Goal: Information Seeking & Learning: Check status

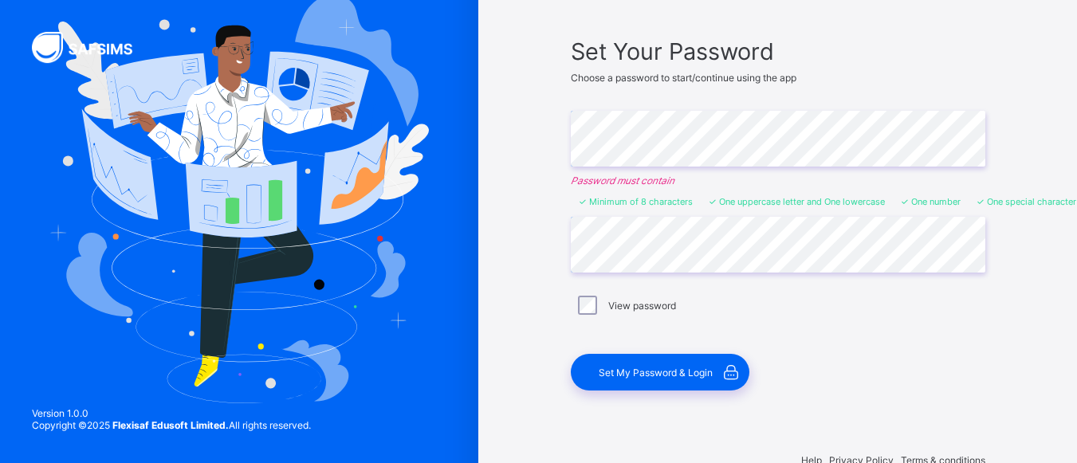
scroll to position [136, 0]
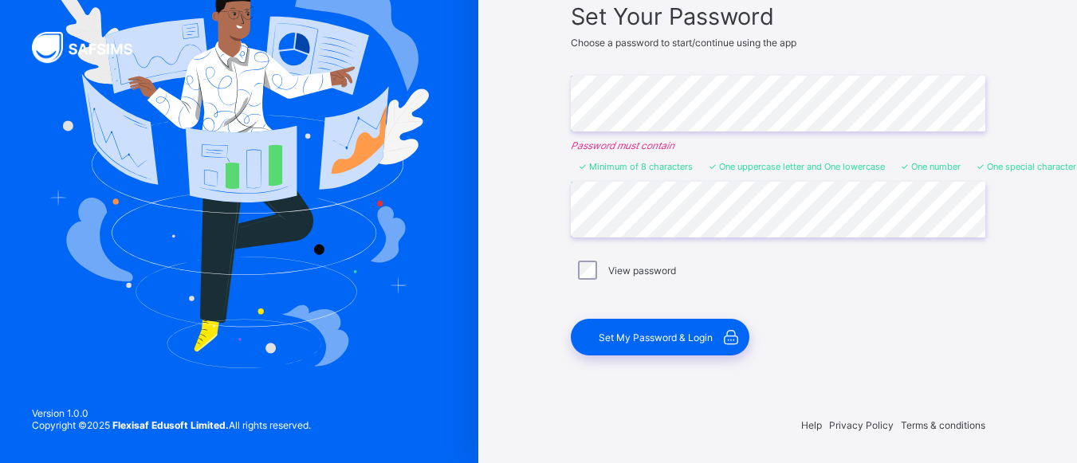
click at [667, 337] on span "Set My Password & Login" at bounding box center [656, 338] width 114 height 12
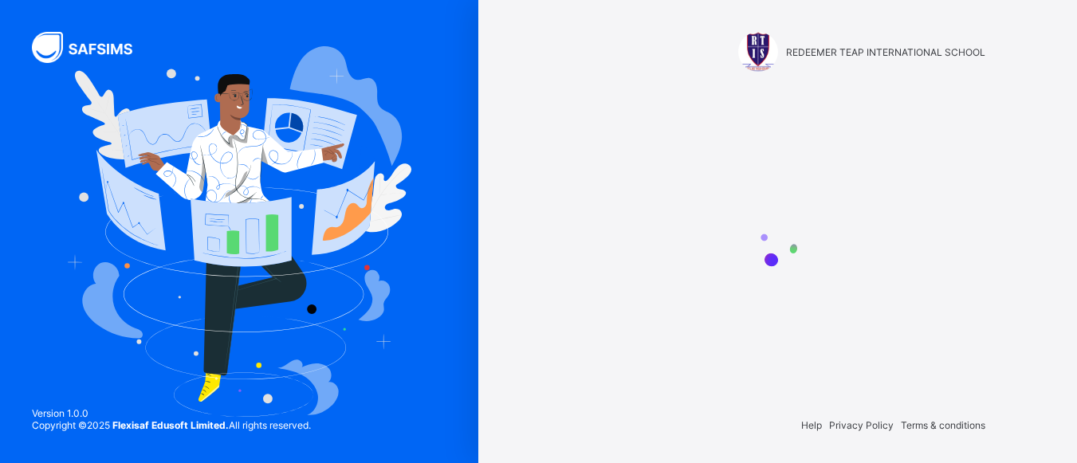
scroll to position [0, 0]
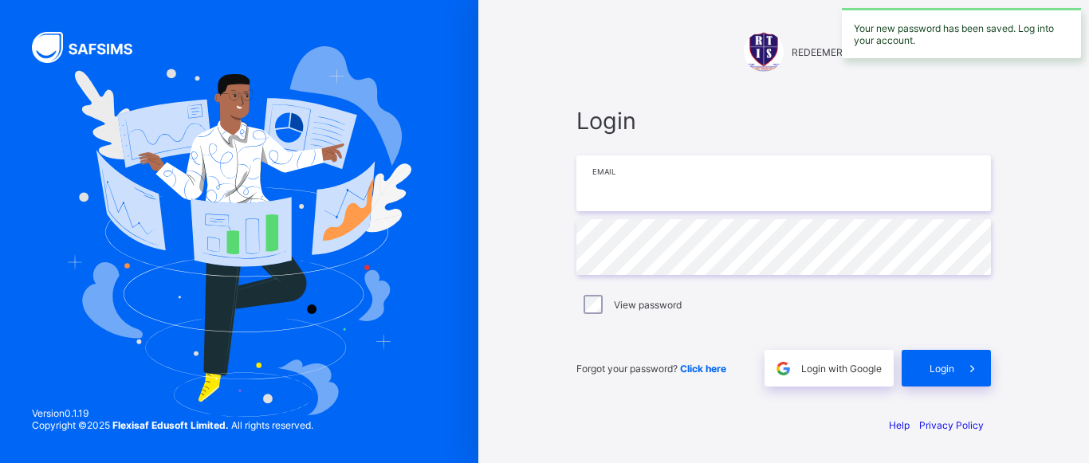
click at [647, 201] on input "email" at bounding box center [784, 184] width 415 height 56
type input "**********"
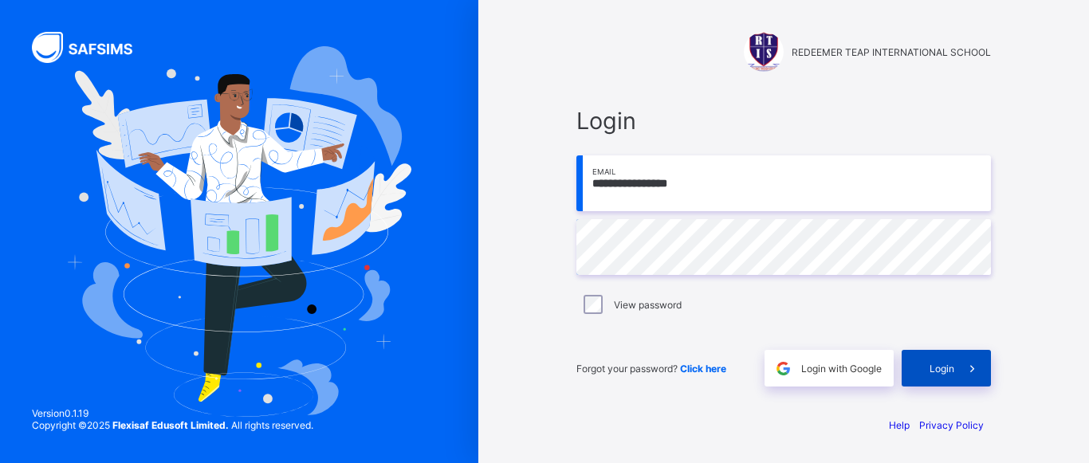
click at [962, 370] on span at bounding box center [973, 368] width 37 height 37
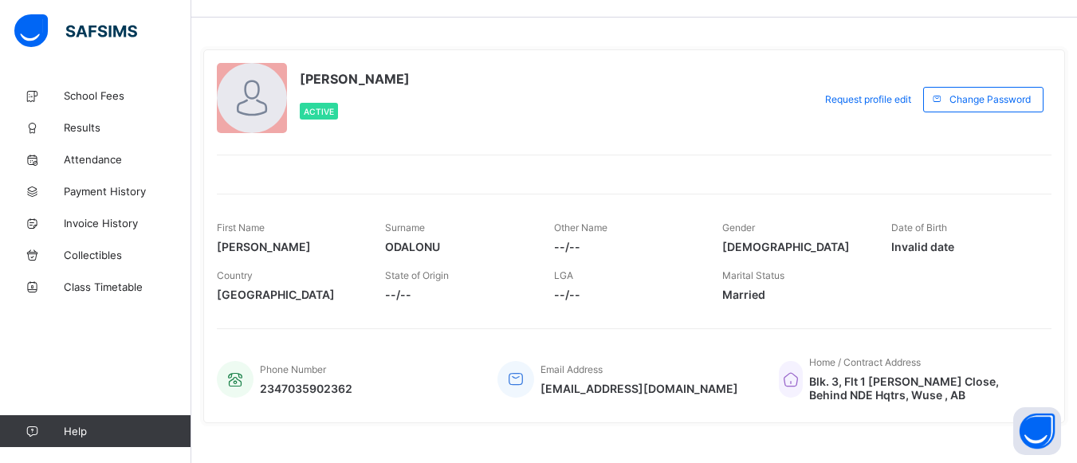
scroll to position [70, 0]
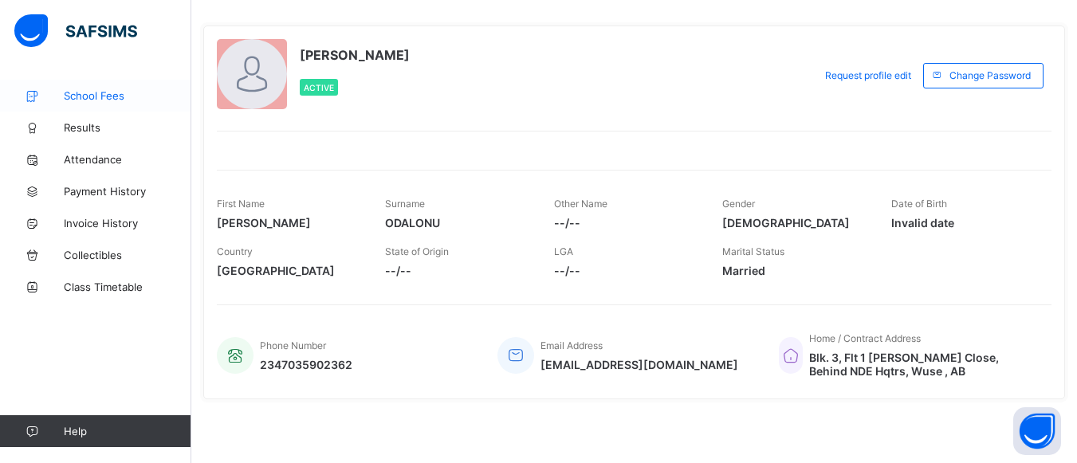
click at [76, 93] on span "School Fees" at bounding box center [128, 95] width 128 height 13
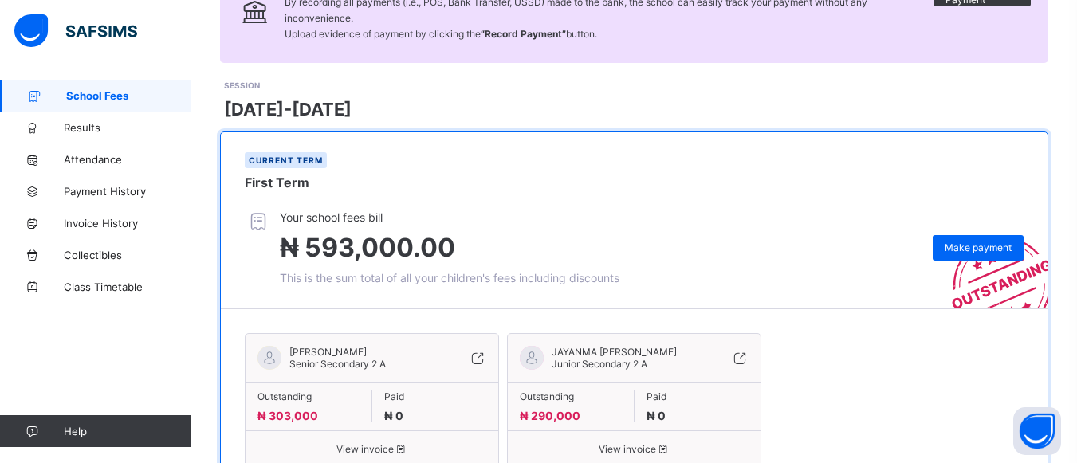
scroll to position [233, 0]
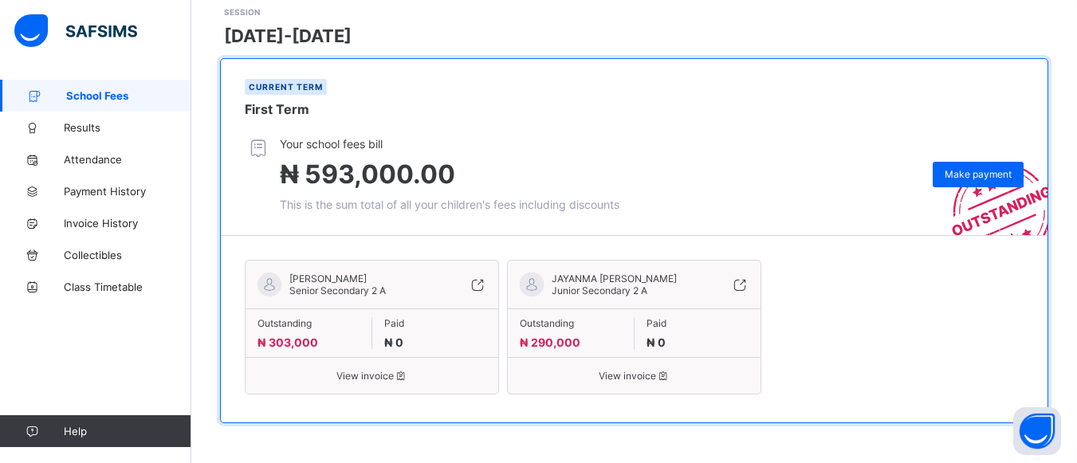
click at [294, 323] on span "Outstanding" at bounding box center [309, 323] width 102 height 12
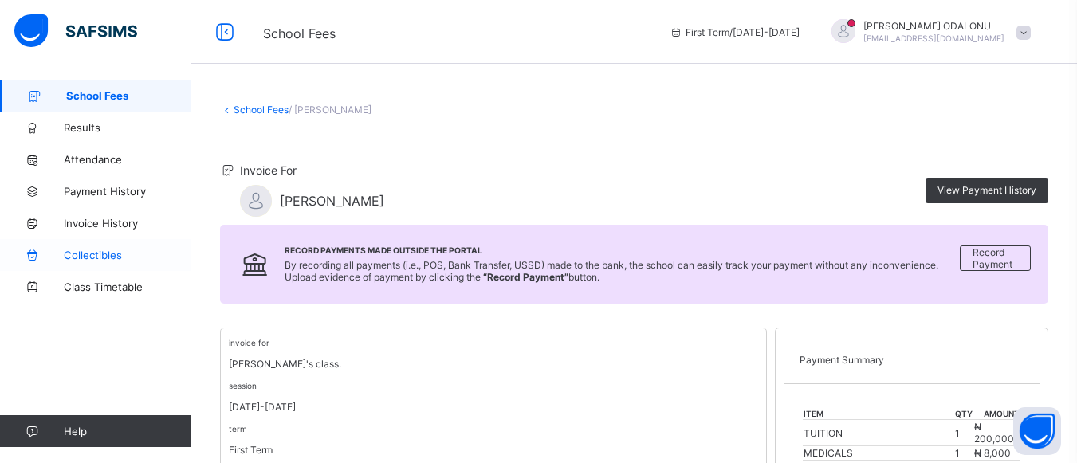
click at [90, 254] on span "Collectibles" at bounding box center [128, 255] width 128 height 13
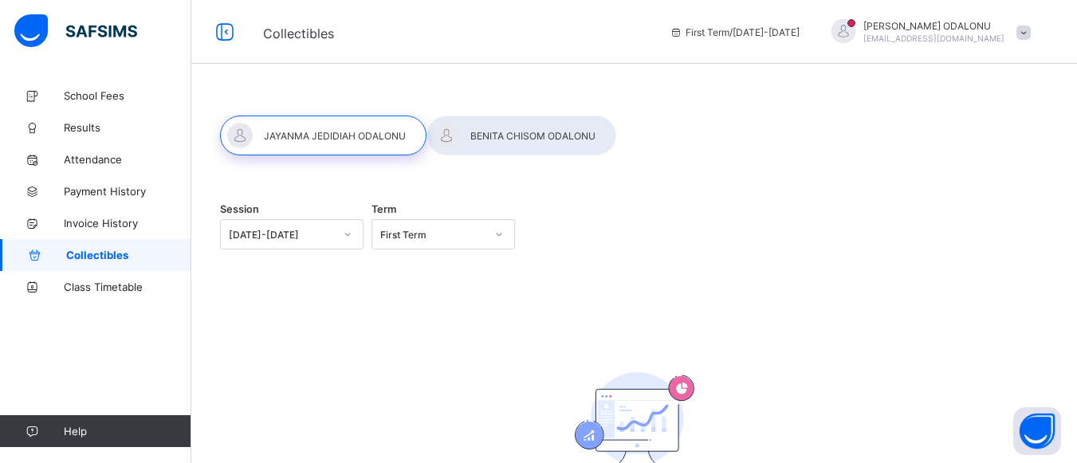
click at [504, 143] on div at bounding box center [522, 136] width 190 height 40
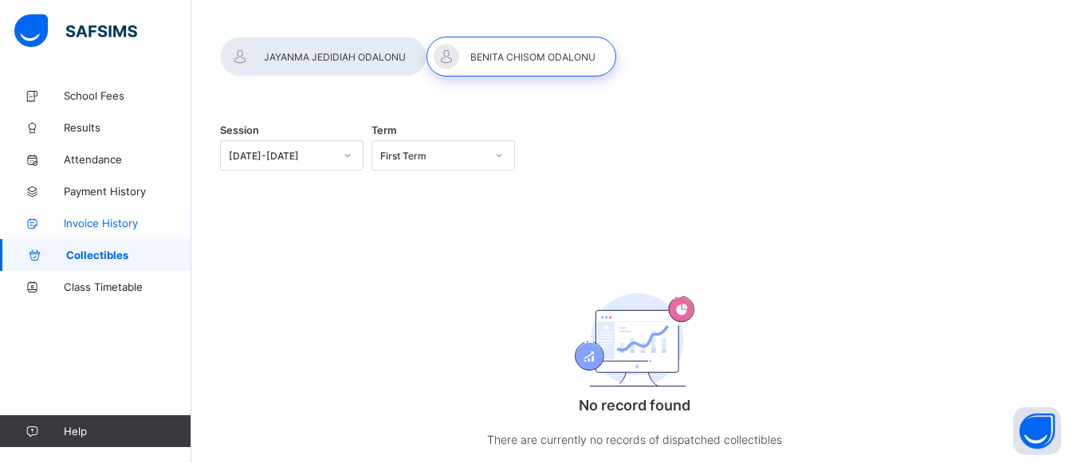
scroll to position [51, 0]
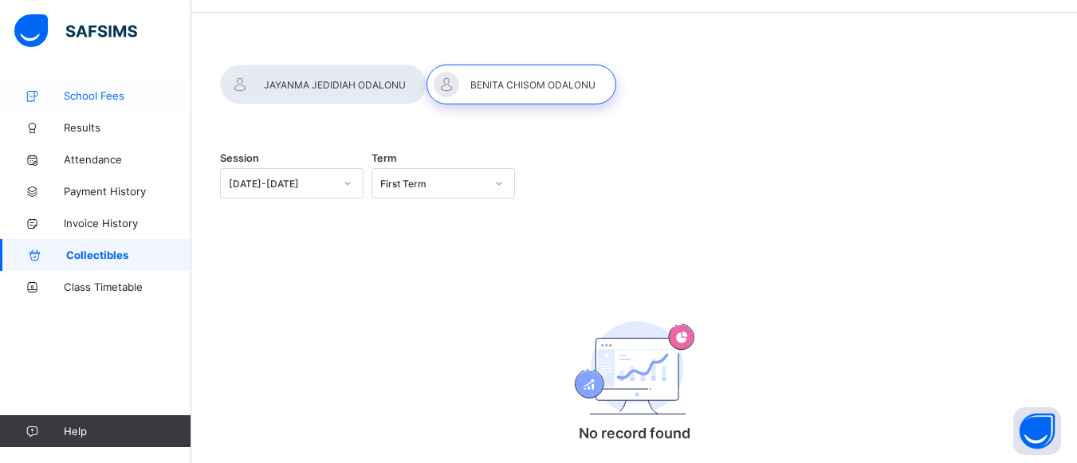
click at [79, 99] on span "School Fees" at bounding box center [128, 95] width 128 height 13
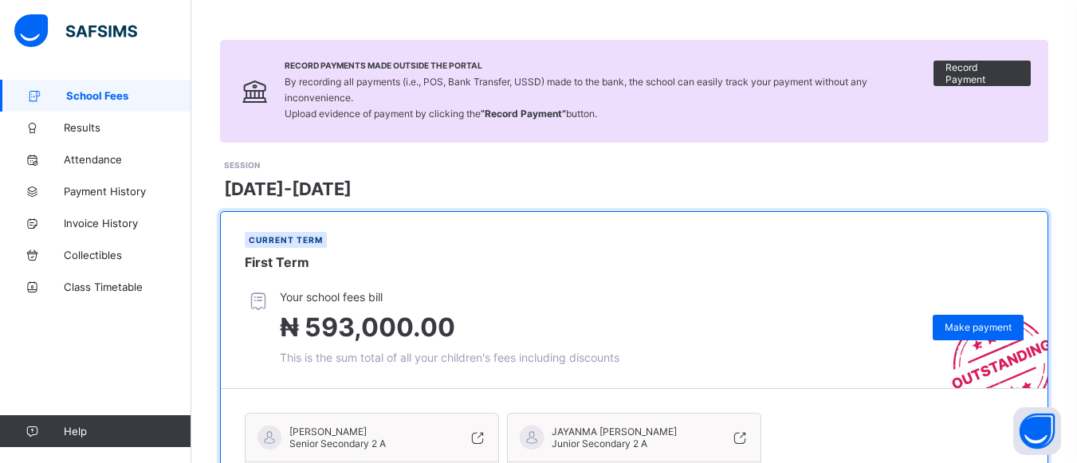
scroll to position [233, 0]
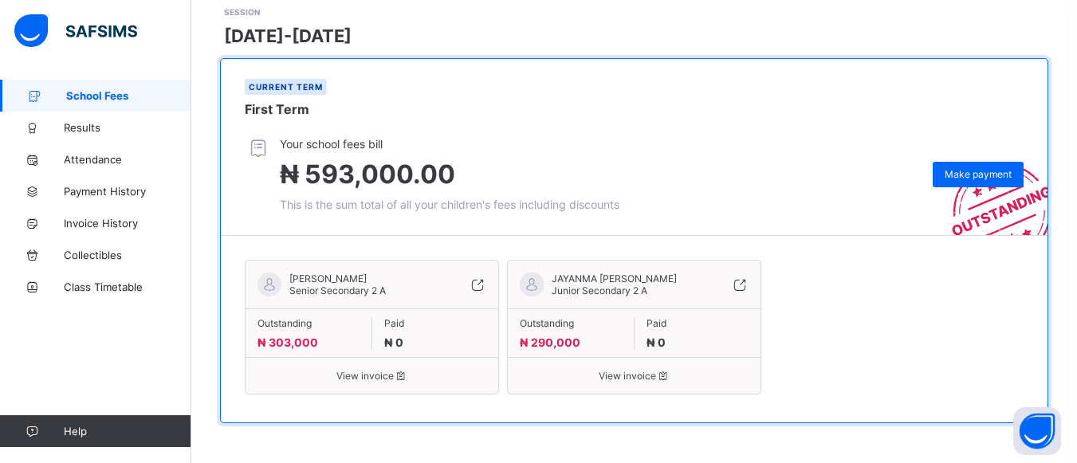
click at [324, 273] on span "[PERSON_NAME]" at bounding box center [337, 279] width 96 height 12
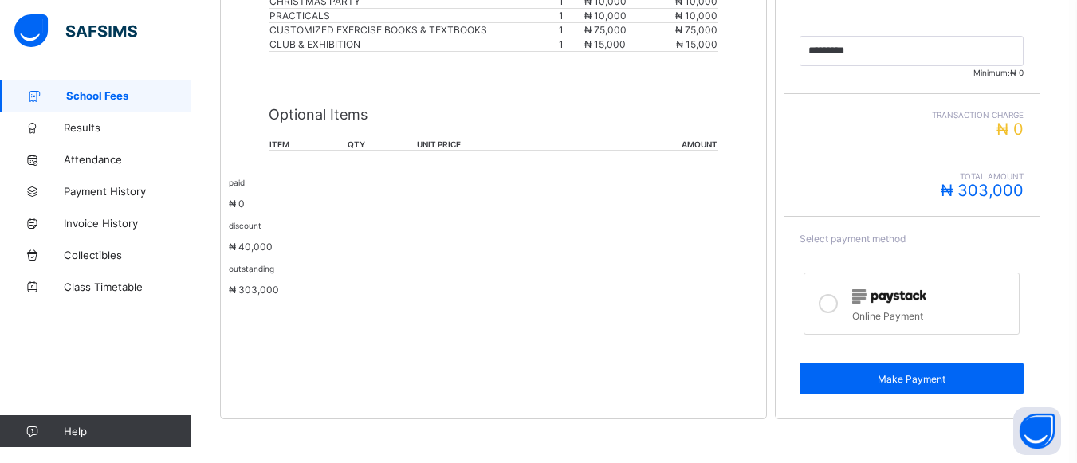
scroll to position [569, 0]
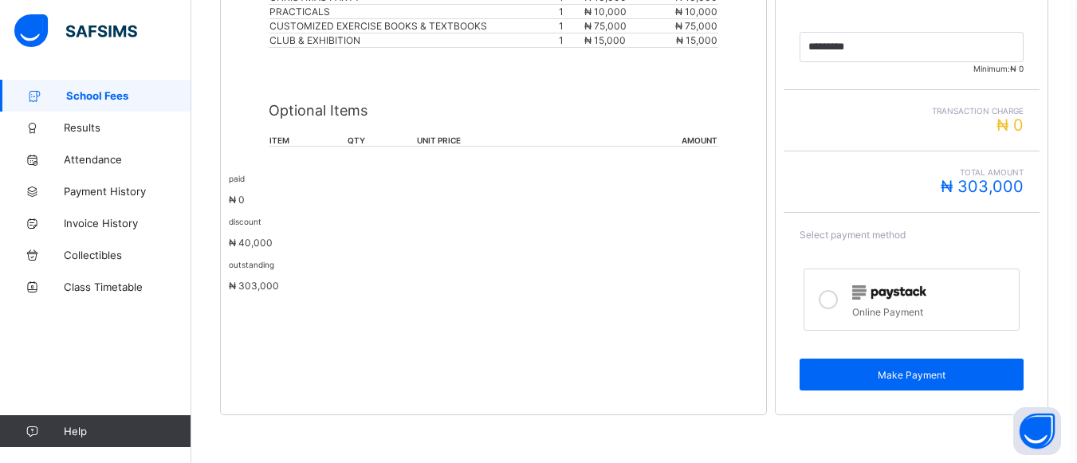
click at [264, 213] on div "paid ₦ 0 discount ₦ 40,000" at bounding box center [494, 210] width 530 height 77
click at [692, 117] on p "Optional Items" at bounding box center [494, 110] width 450 height 17
click at [418, 128] on div "Optional Items item qty unit price amount" at bounding box center [494, 117] width 450 height 91
drag, startPoint x: 372, startPoint y: 131, endPoint x: 278, endPoint y: 146, distance: 95.3
click at [370, 131] on div "Optional Items item qty unit price amount" at bounding box center [494, 117] width 450 height 91
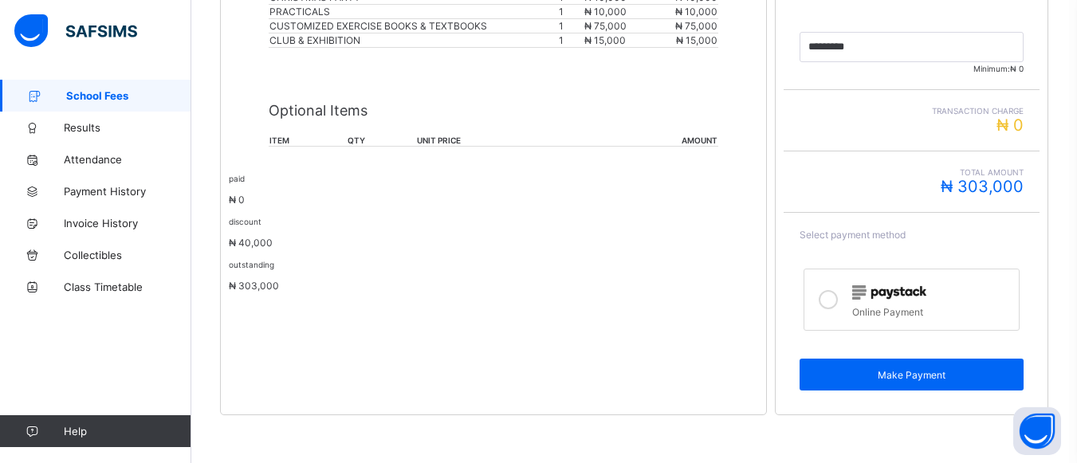
click at [270, 148] on div "Optional Items item qty unit price amount" at bounding box center [494, 117] width 450 height 91
click at [242, 186] on div "paid ₦ 0" at bounding box center [494, 188] width 530 height 33
click at [237, 228] on div "discount ₦ 40,000" at bounding box center [494, 231] width 530 height 33
click at [498, 117] on p "Optional Items" at bounding box center [494, 110] width 450 height 17
click at [68, 131] on span "Results" at bounding box center [128, 127] width 128 height 13
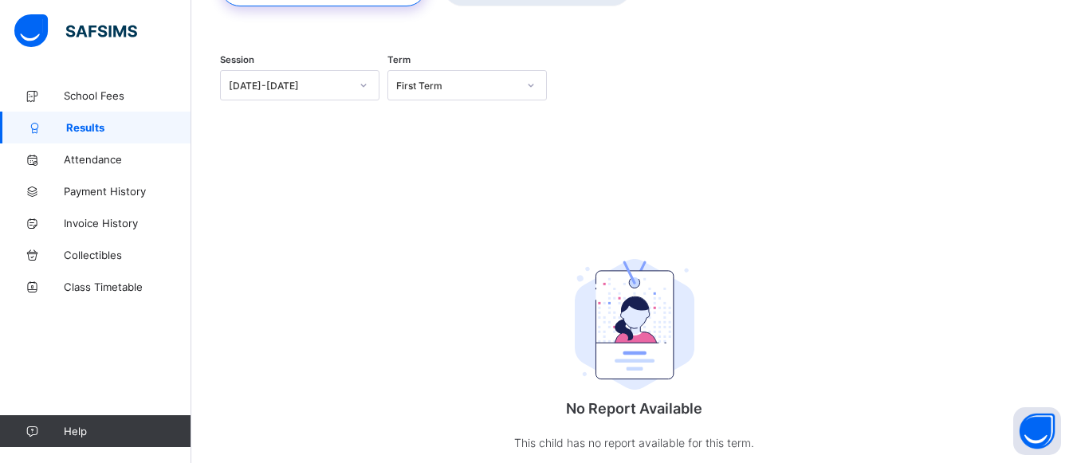
scroll to position [183, 0]
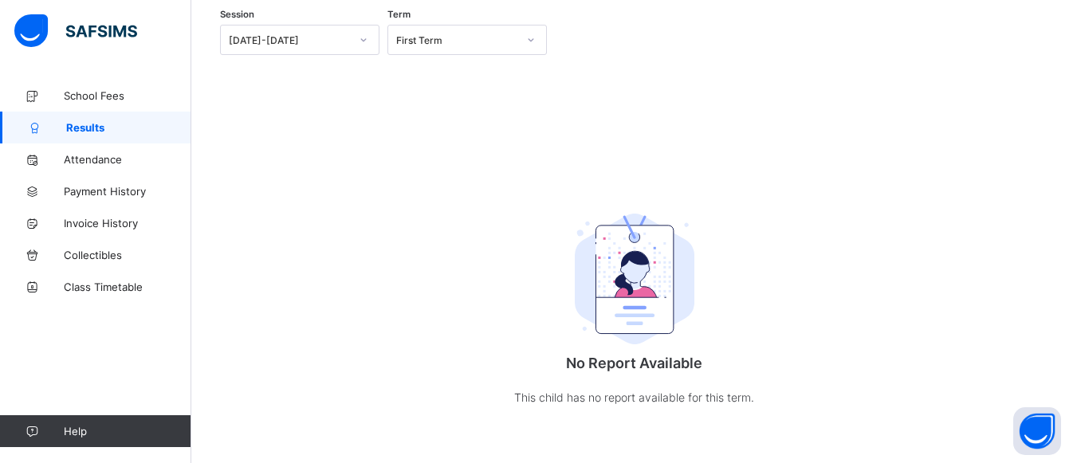
click at [530, 37] on icon at bounding box center [531, 40] width 10 height 16
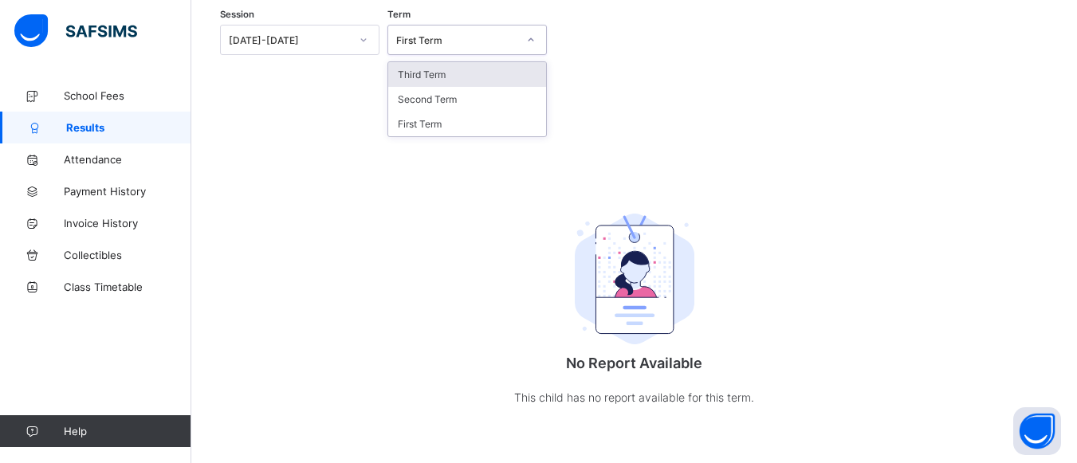
click at [431, 75] on div "Third Term" at bounding box center [467, 74] width 158 height 25
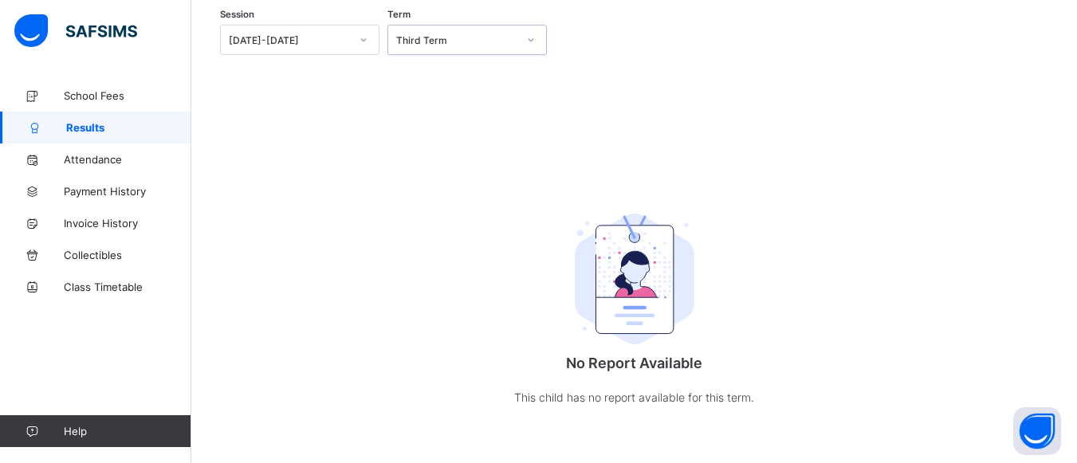
click at [361, 46] on div at bounding box center [363, 40] width 27 height 26
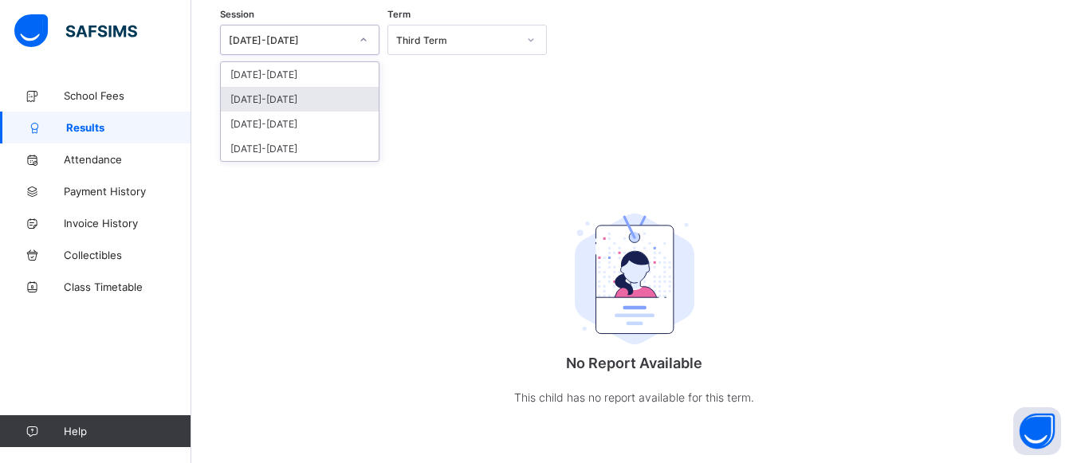
click at [285, 103] on div "[DATE]-[DATE]" at bounding box center [300, 99] width 158 height 25
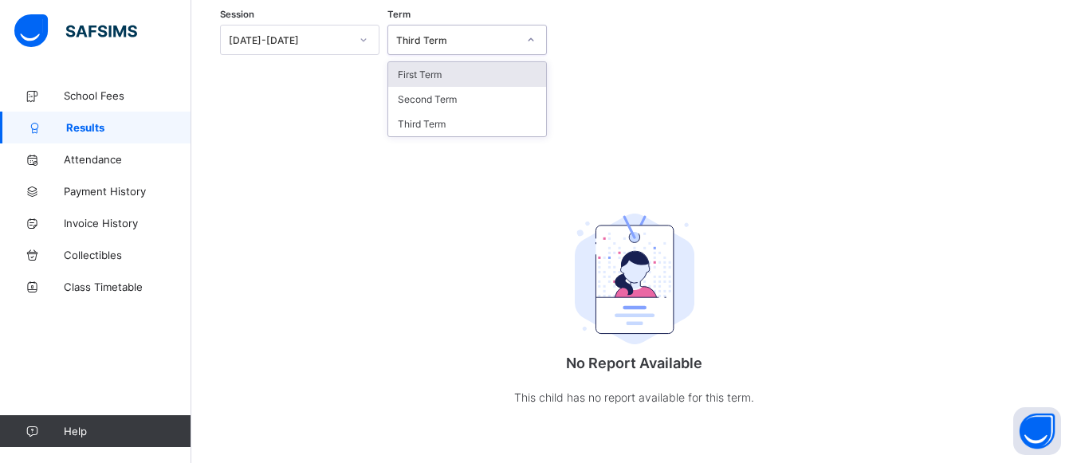
click at [522, 41] on div at bounding box center [531, 40] width 27 height 26
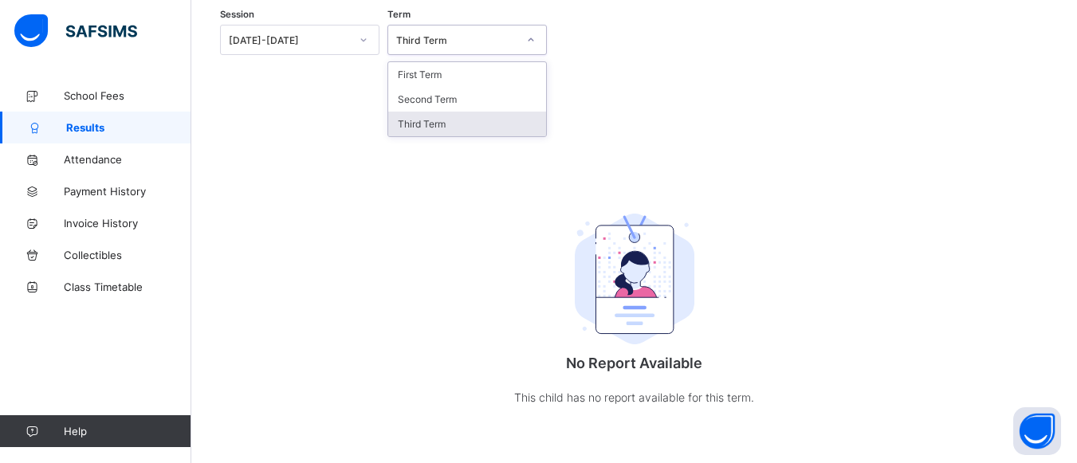
click at [433, 123] on div "Third Term" at bounding box center [467, 124] width 158 height 25
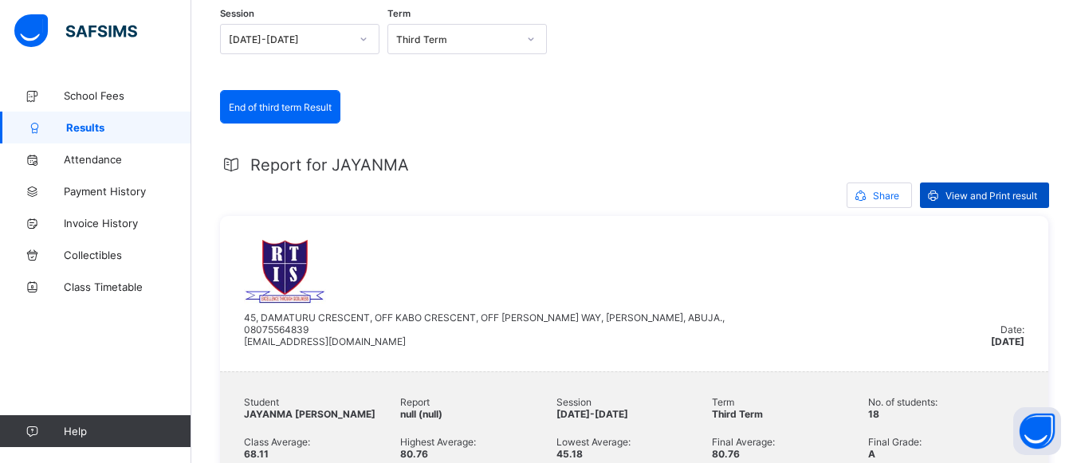
click at [967, 192] on span "View and Print result" at bounding box center [992, 196] width 92 height 12
click at [94, 131] on span "Results" at bounding box center [128, 127] width 125 height 13
click at [69, 126] on span "Results" at bounding box center [128, 127] width 125 height 13
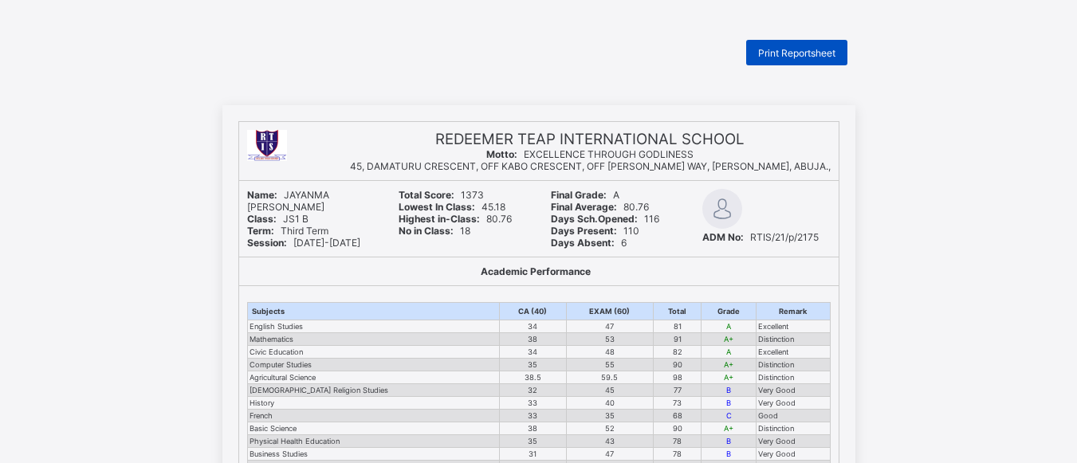
click at [792, 52] on span "Print Reportsheet" at bounding box center [796, 53] width 77 height 12
click at [786, 49] on span "Print Reportsheet" at bounding box center [796, 53] width 77 height 12
